Goal: Complete application form

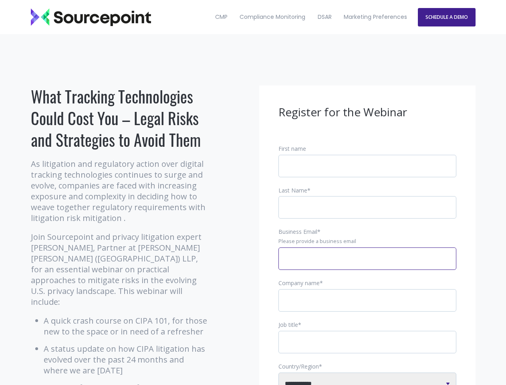
click at [367, 265] on input "Business Email *" at bounding box center [367, 258] width 178 height 22
